Goal: Find specific page/section: Find specific page/section

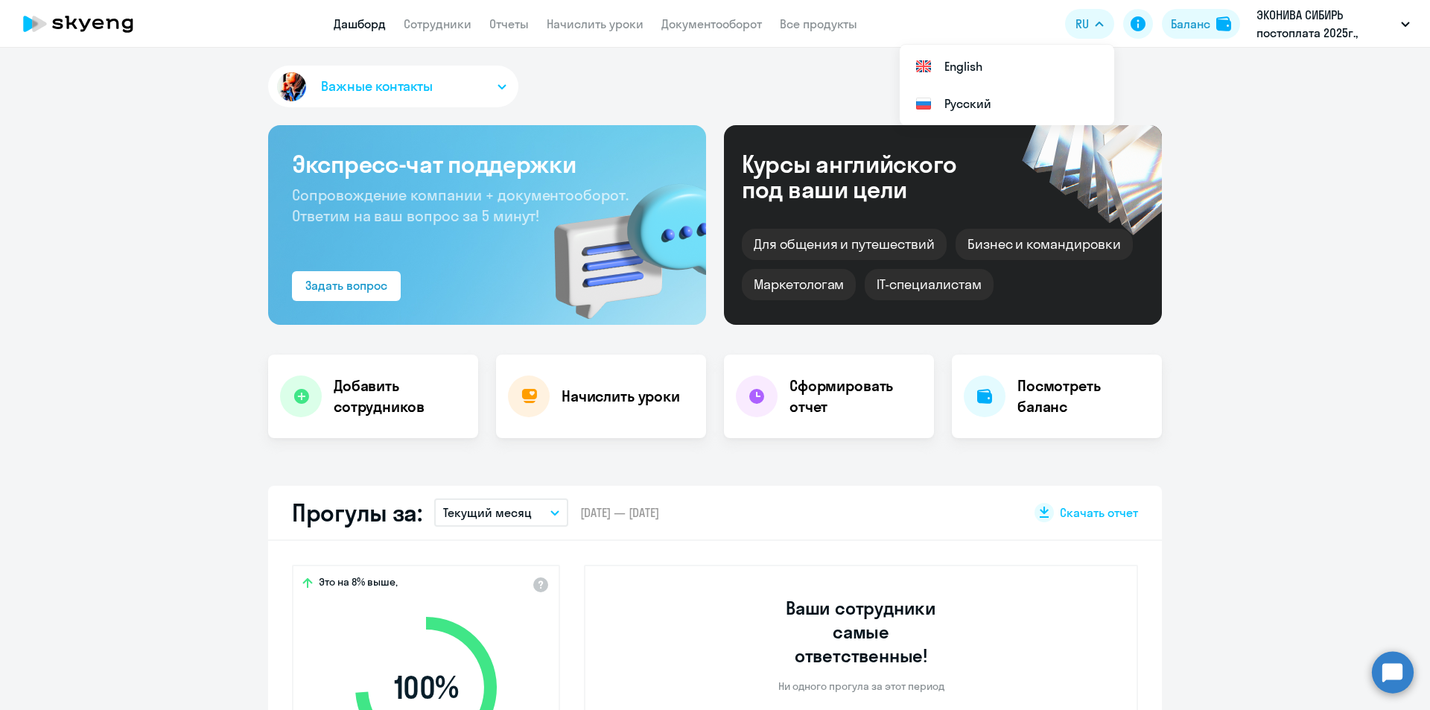
select select "30"
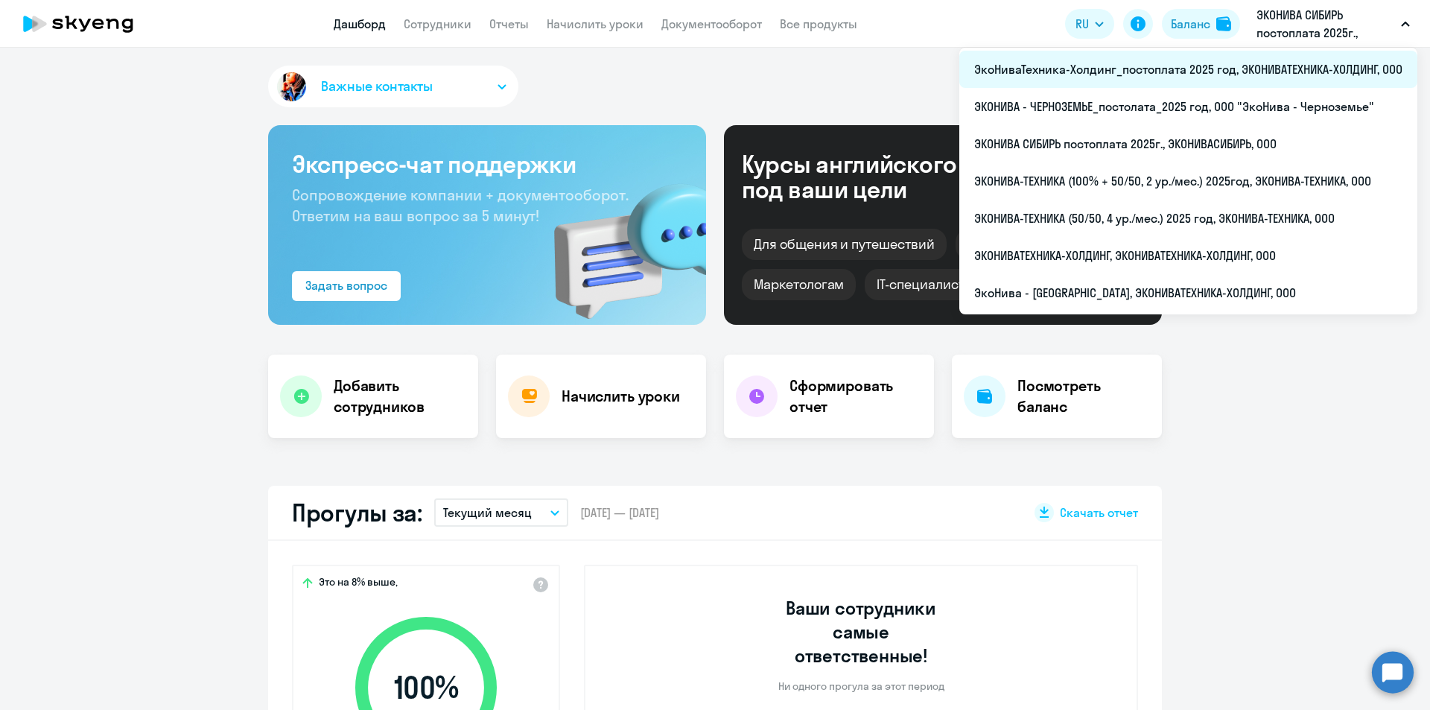
click at [1214, 59] on li "ЭкоНиваТехника-Холдинг_постоплата 2025 год, ЭКОНИВАТЕХНИКА-ХОЛДИНГ, ООО" at bounding box center [1188, 69] width 458 height 37
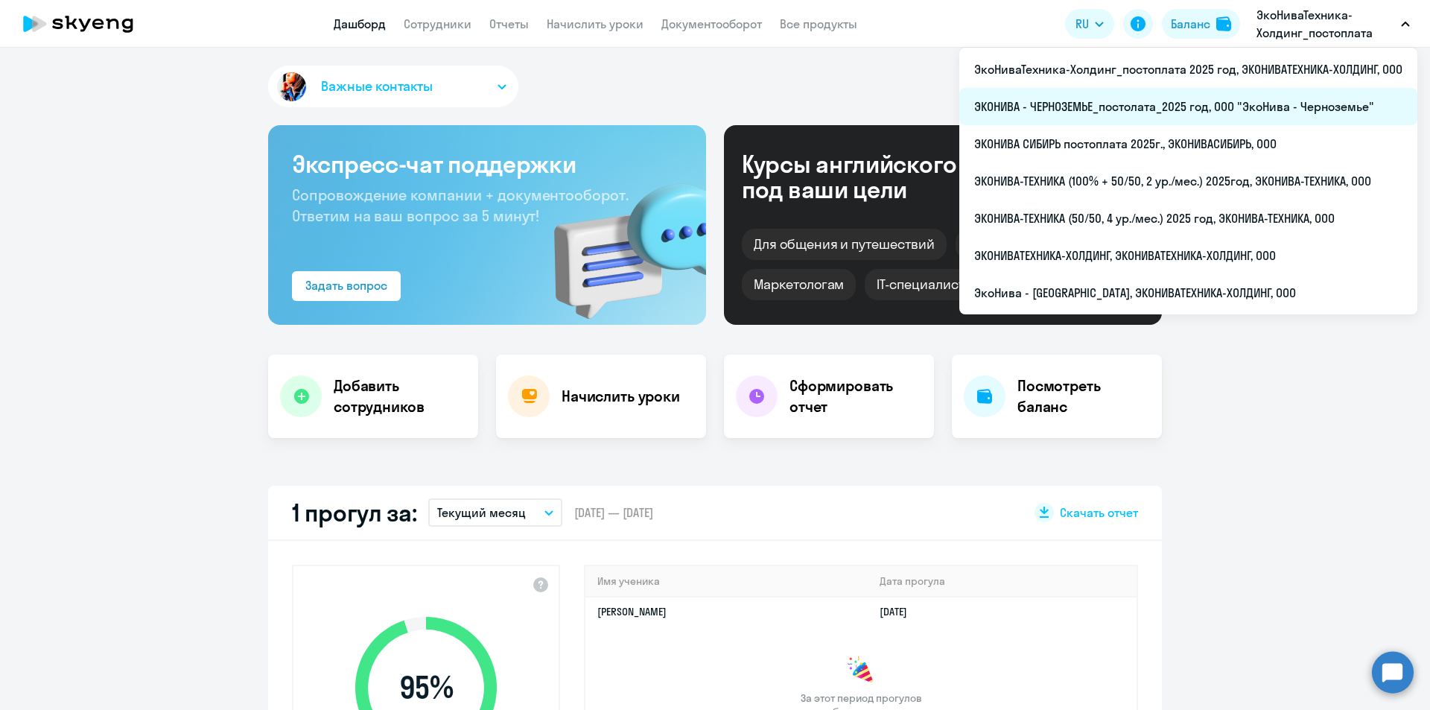
click at [1255, 121] on li "ЭКОНИВА - ЧЕРНОЗЕМЬЕ_постолата_2025 год, ООО "ЭкоНива - Черноземье"" at bounding box center [1188, 106] width 458 height 37
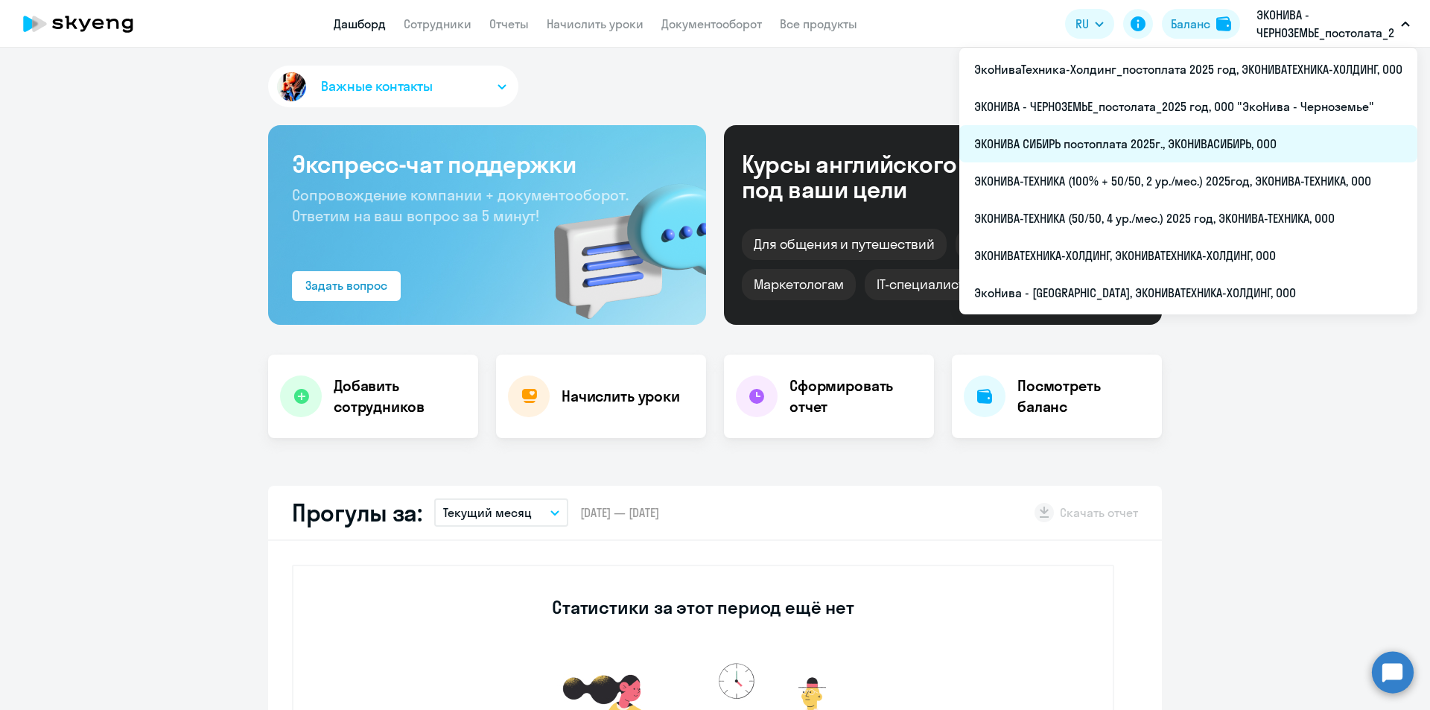
click at [1232, 135] on li "ЭКОНИВА СИБИРЬ постоплата 2025г., ЭКОНИВАСИБИРЬ, ООО" at bounding box center [1188, 143] width 458 height 37
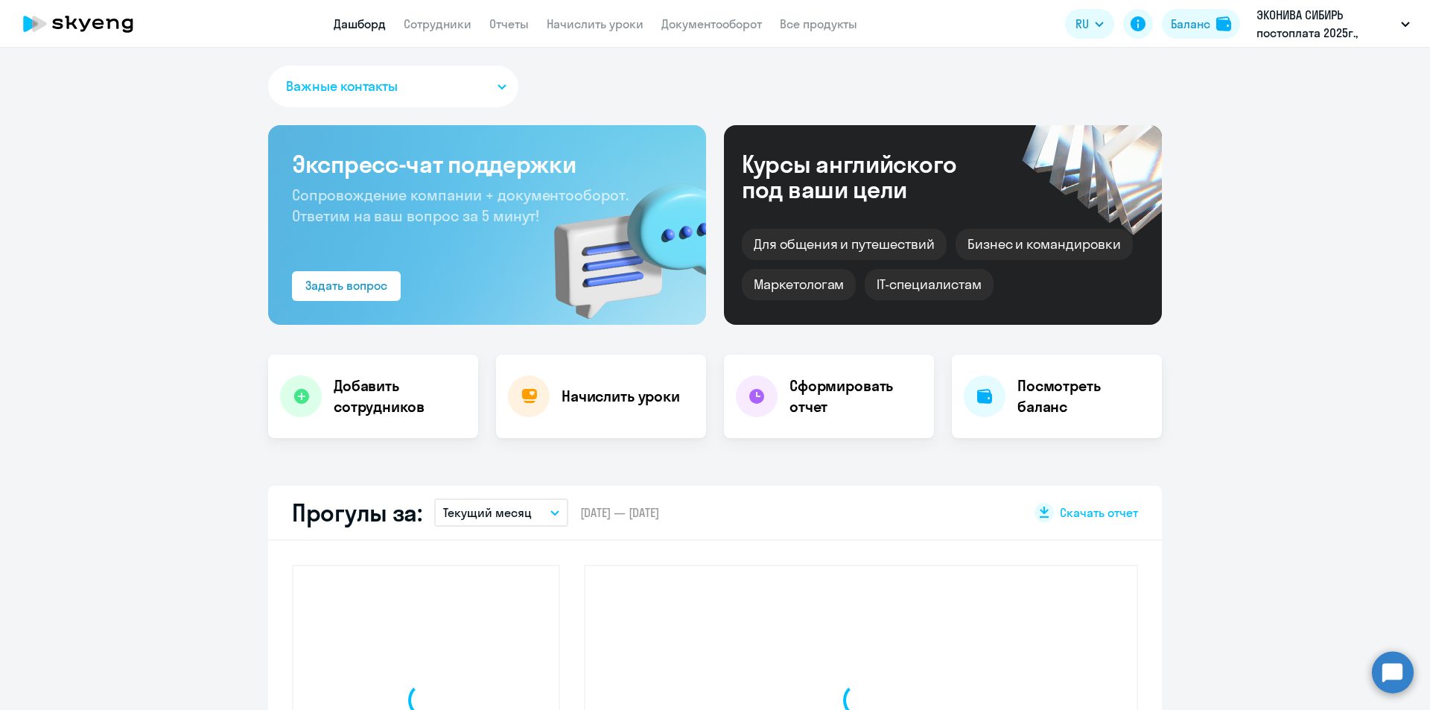
select select "30"
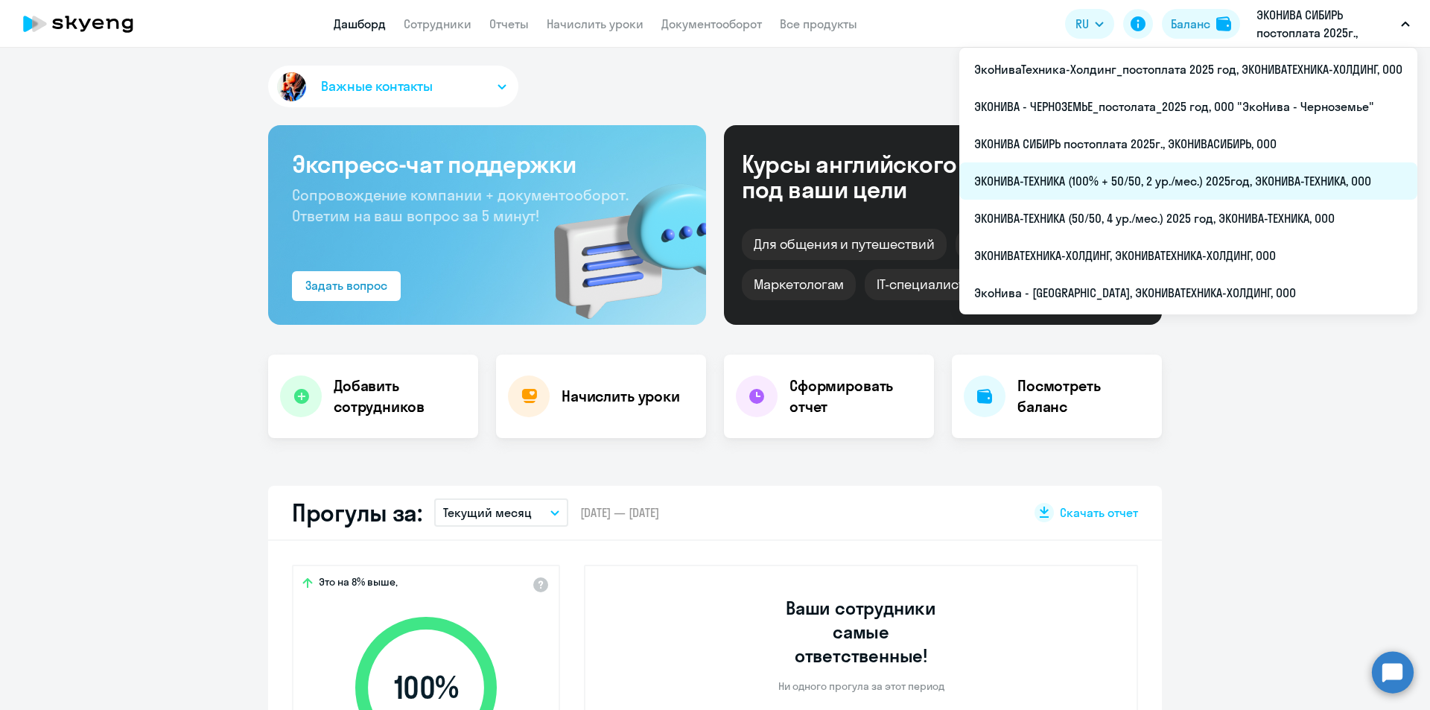
click at [1213, 176] on li "ЭКОНИВА-ТЕХНИКА (100% + 50/50, 2 ур./мес.) 2025год, ЭКОНИВА-ТЕХНИКА, ООО" at bounding box center [1188, 180] width 458 height 37
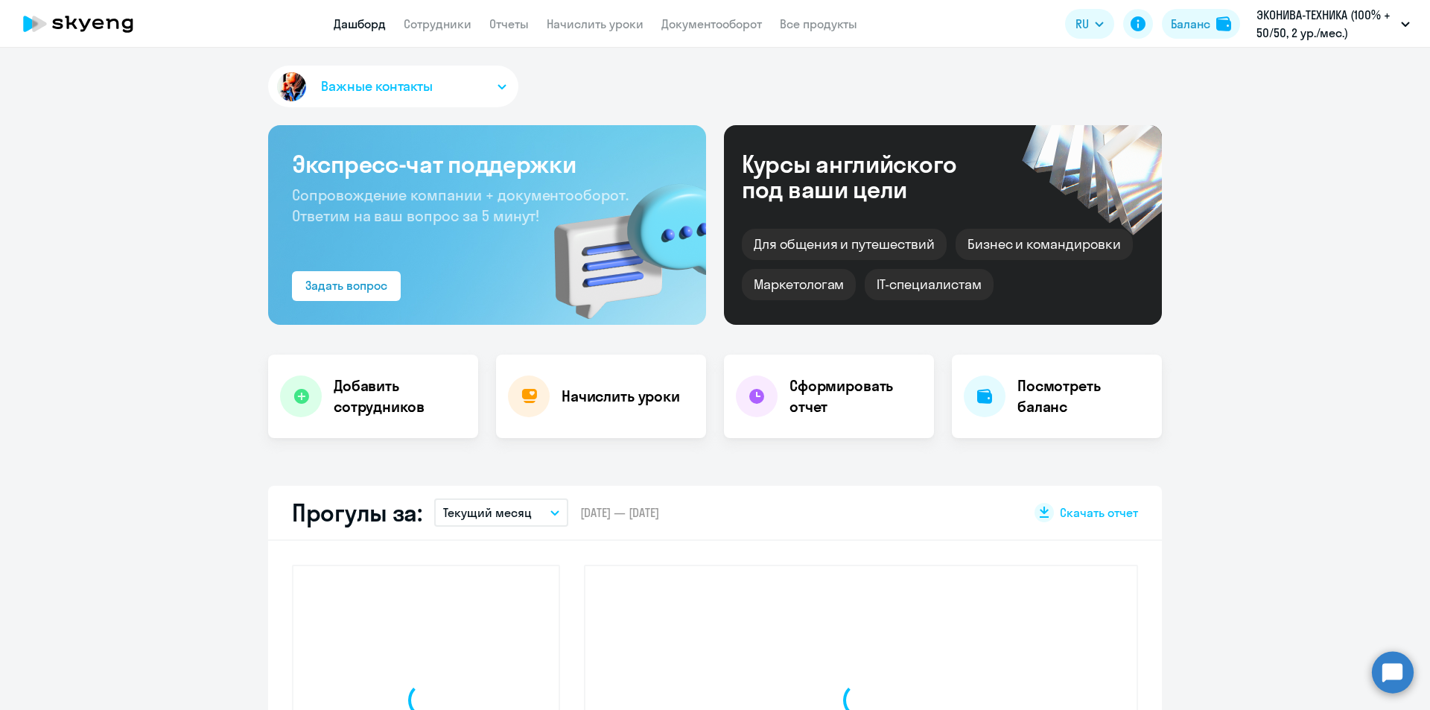
select select "30"
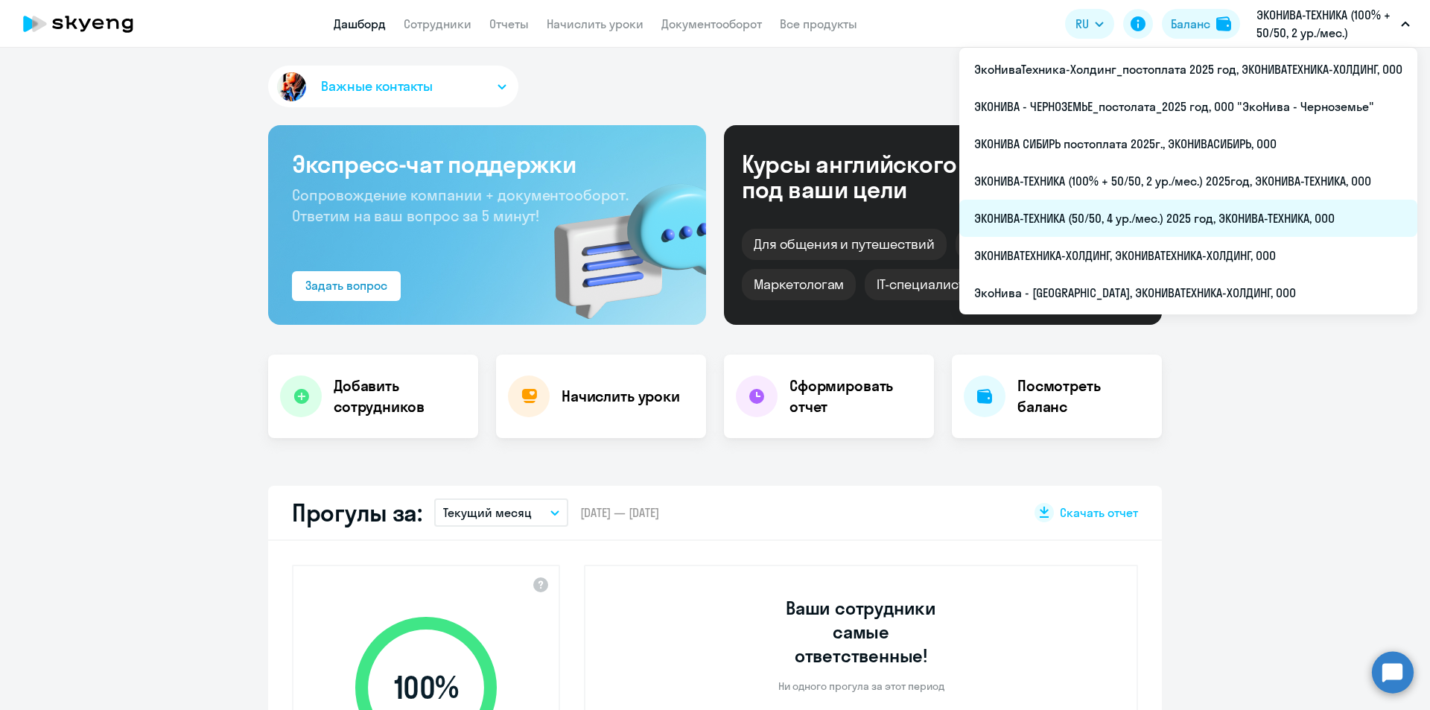
click at [1219, 214] on li "ЭКОНИВА-ТЕХНИКА (50/50, 4 ур./мес.) 2025 год, ЭКОНИВА-ТЕХНИКА, ООО" at bounding box center [1188, 218] width 458 height 37
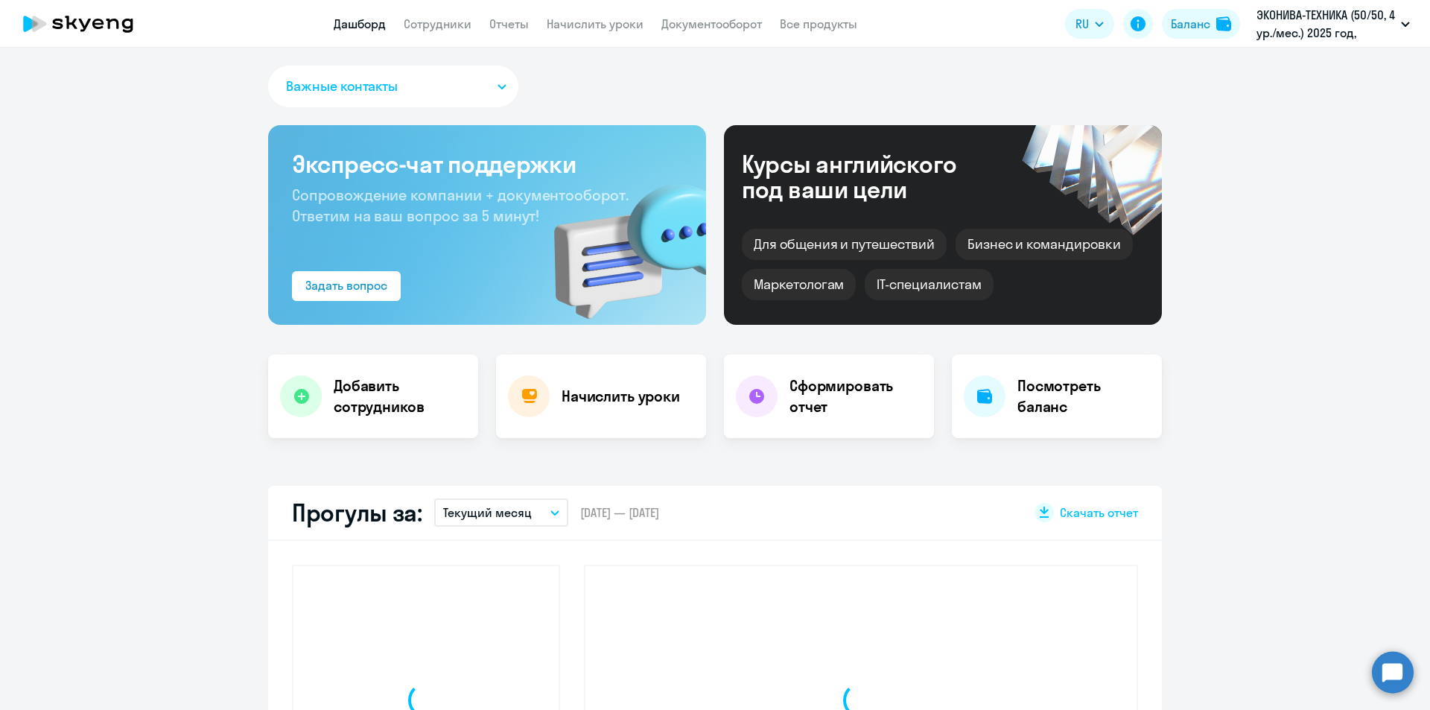
select select "30"
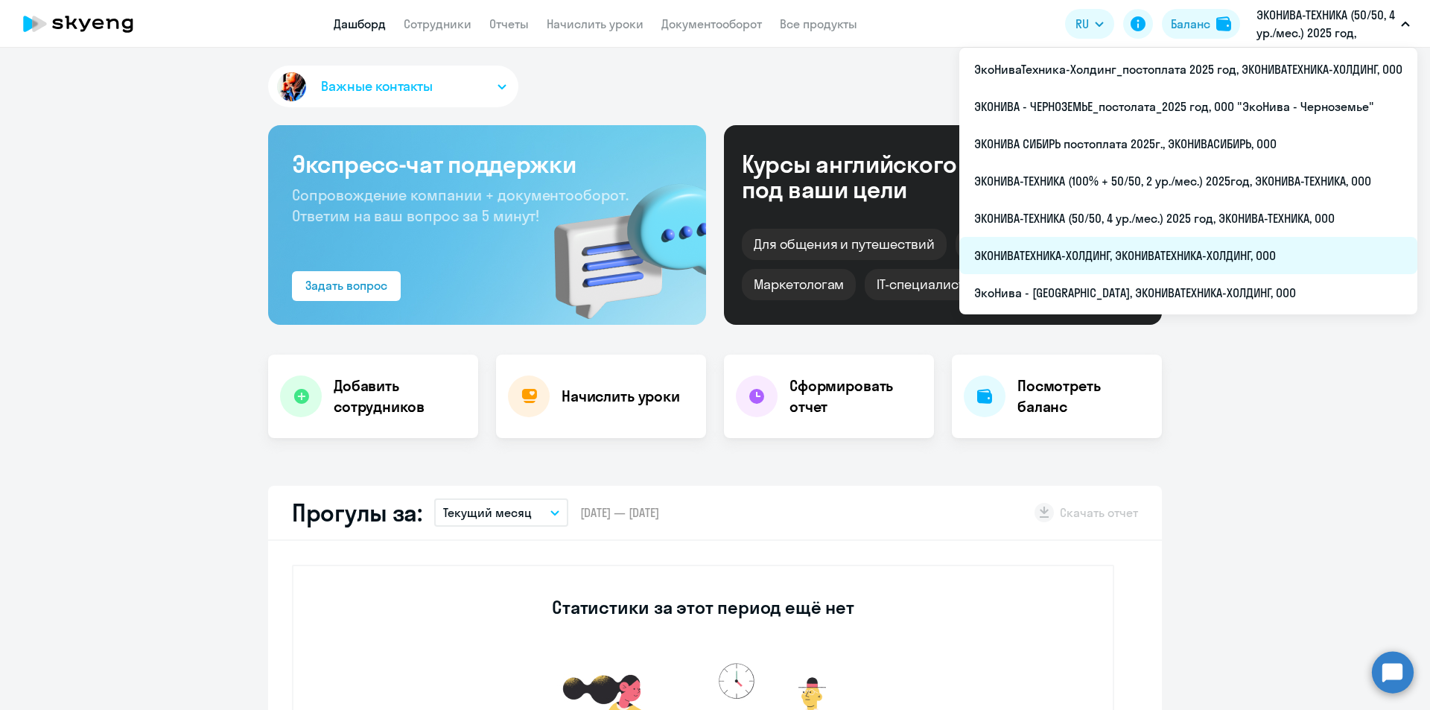
click at [1229, 257] on li "ЭКОНИВАТЕХНИКА-ХОЛДИНГ, ЭКОНИВАТЕХНИКА-ХОЛДИНГ, ООО" at bounding box center [1188, 255] width 458 height 37
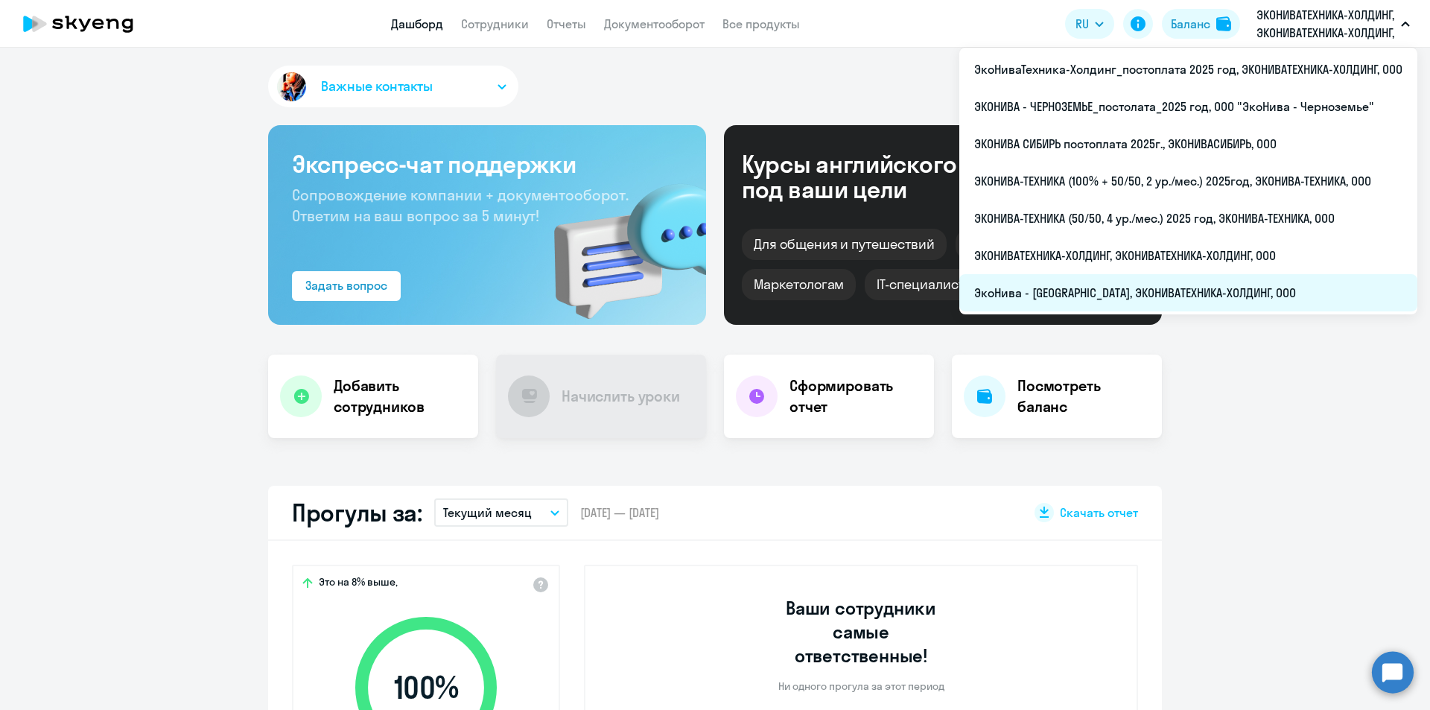
click at [1220, 278] on li "ЭкоНива - [GEOGRAPHIC_DATA], ЭКОНИВАТЕХНИКА-ХОЛДИНГ, ООО" at bounding box center [1188, 292] width 458 height 37
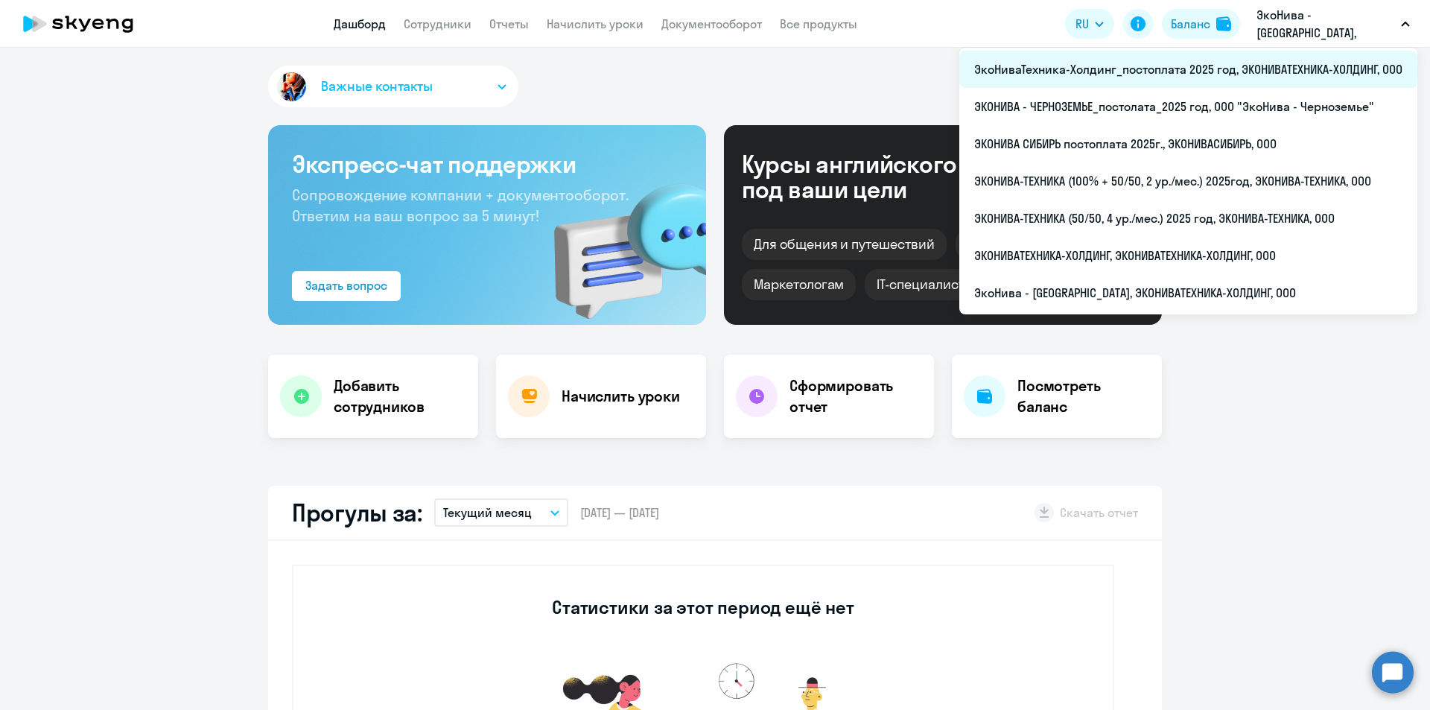
click at [1259, 81] on li "ЭкоНиваТехника-Холдинг_постоплата 2025 год, ЭКОНИВАТЕХНИКА-ХОЛДИНГ, ООО" at bounding box center [1188, 69] width 458 height 37
